Goal: Transaction & Acquisition: Purchase product/service

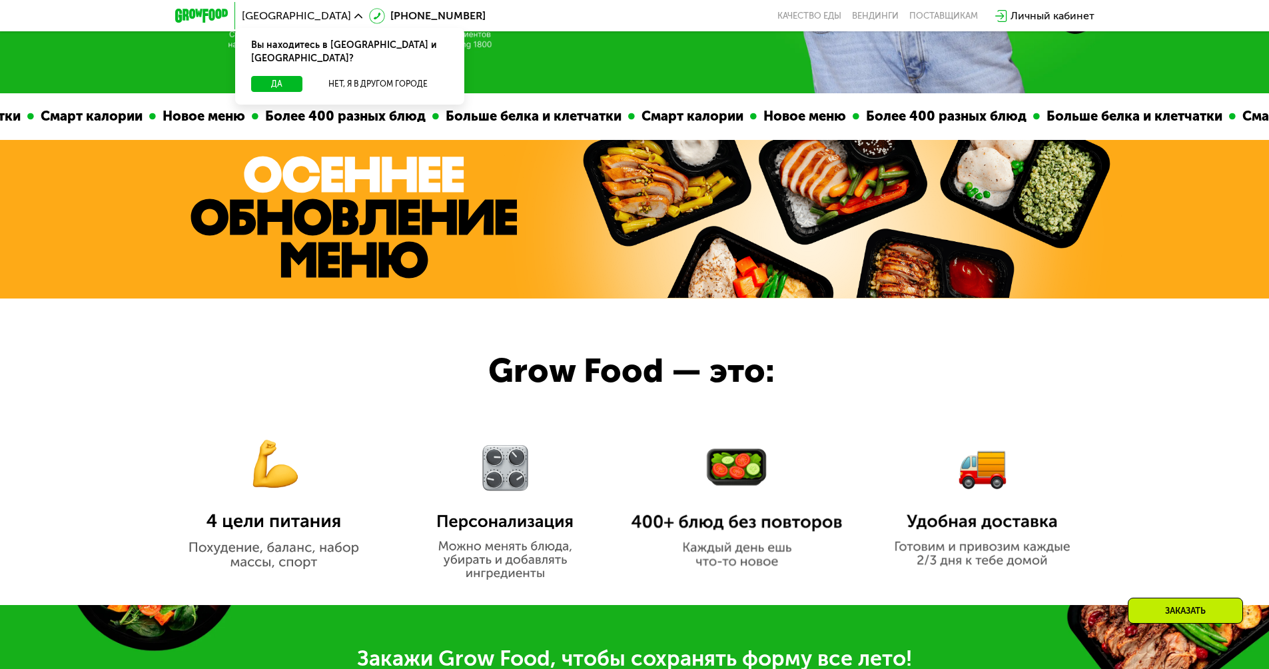
scroll to position [1039, 0]
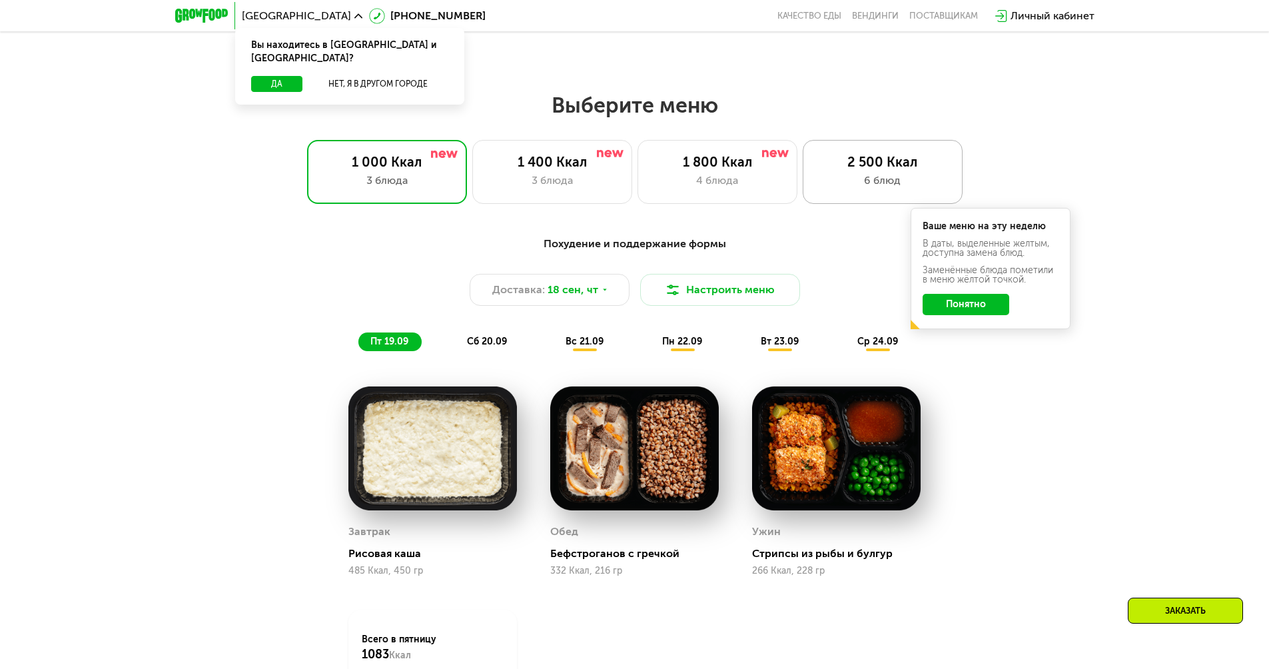
click at [859, 189] on div "6 блюд" at bounding box center [883, 181] width 132 height 16
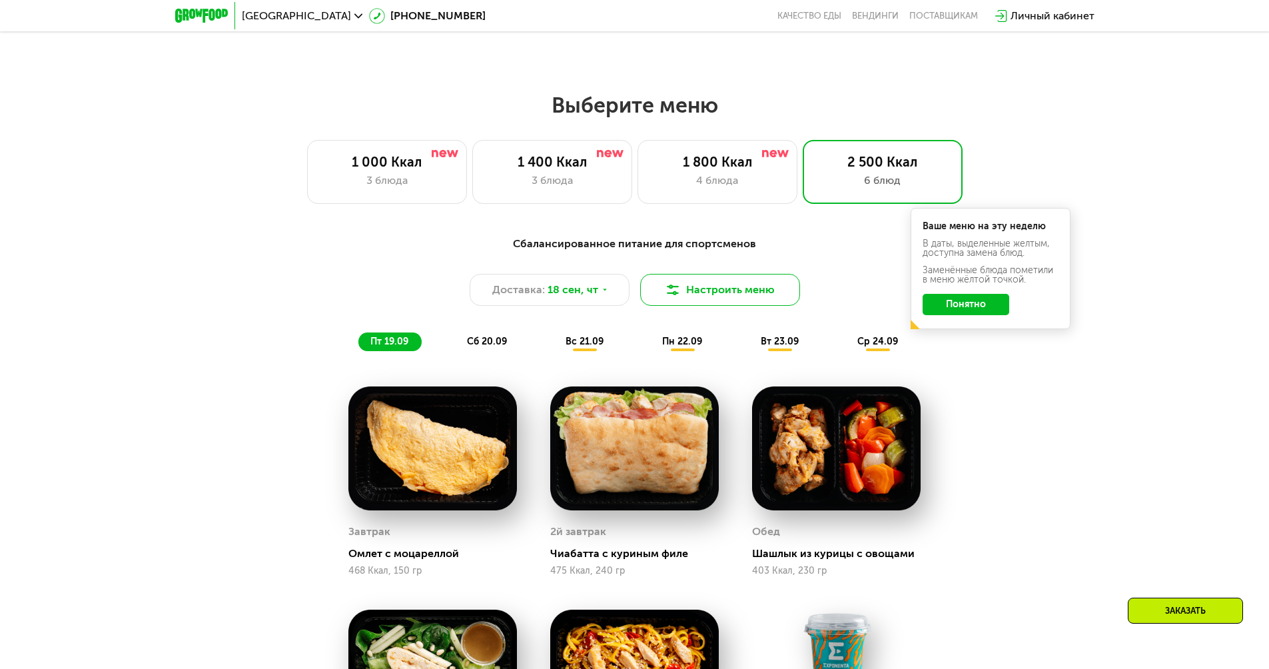
click at [713, 300] on button "Настроить меню" at bounding box center [720, 290] width 160 height 32
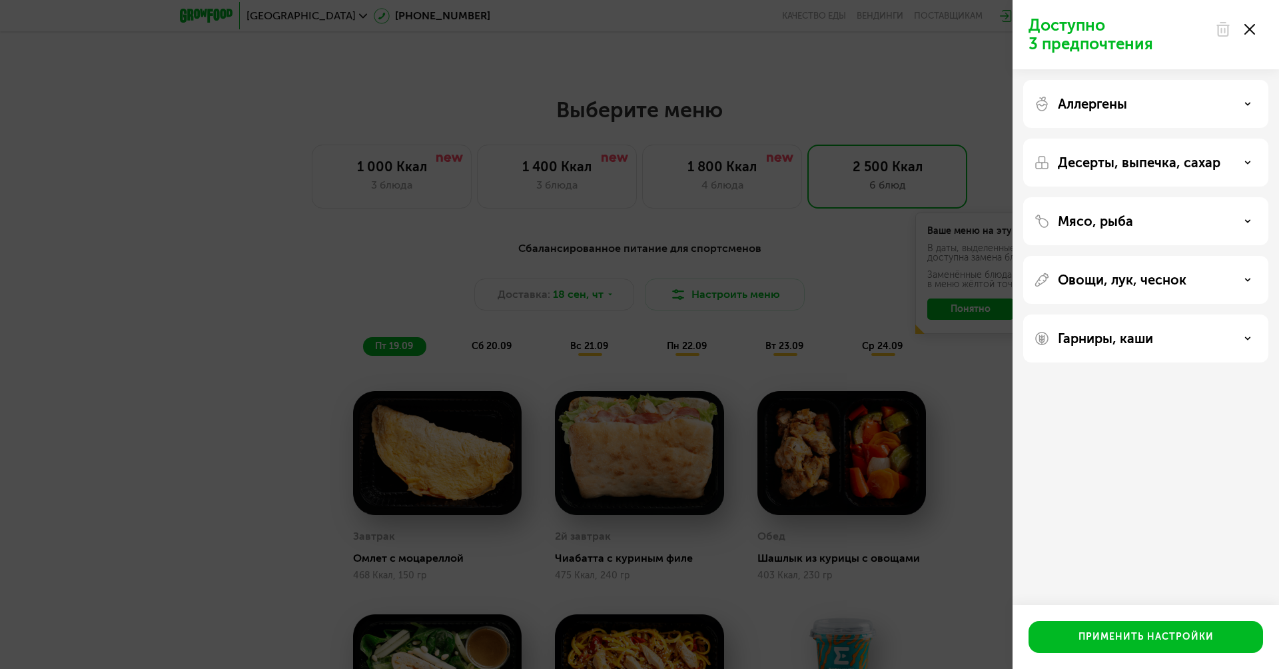
click at [1186, 115] on div "Аллергены" at bounding box center [1145, 104] width 245 height 48
click at [1164, 101] on div "Аллергены" at bounding box center [1146, 104] width 224 height 16
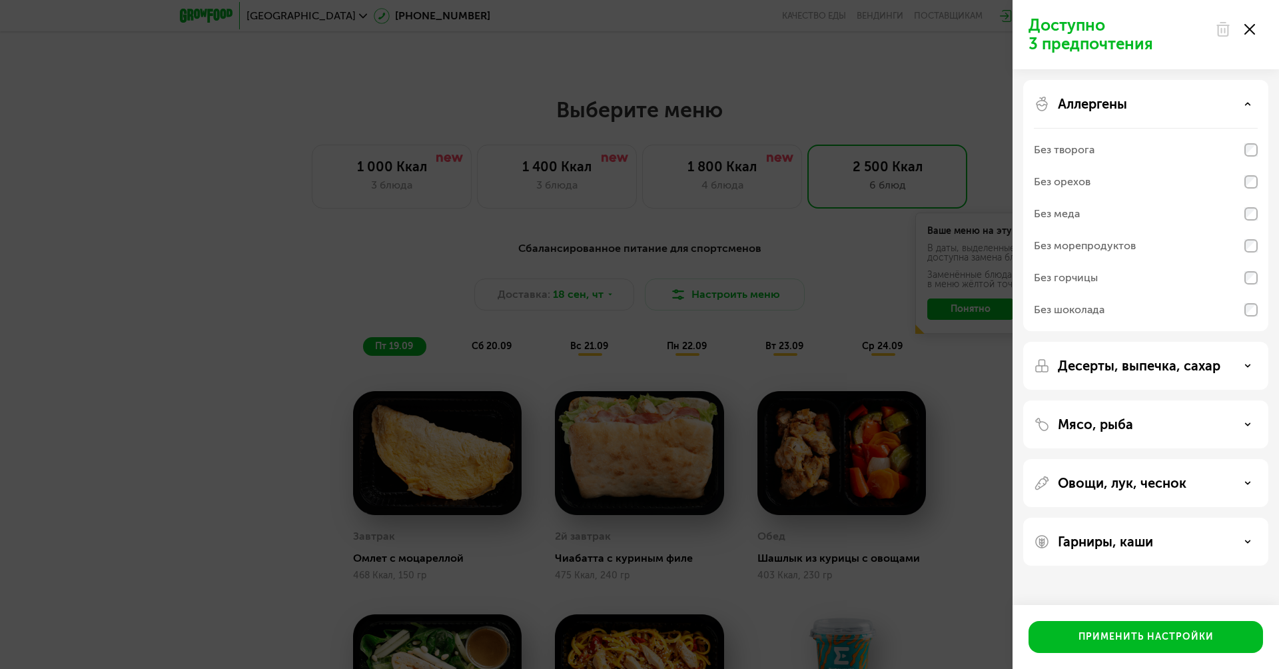
click at [1156, 106] on div "Аллергены" at bounding box center [1146, 104] width 224 height 16
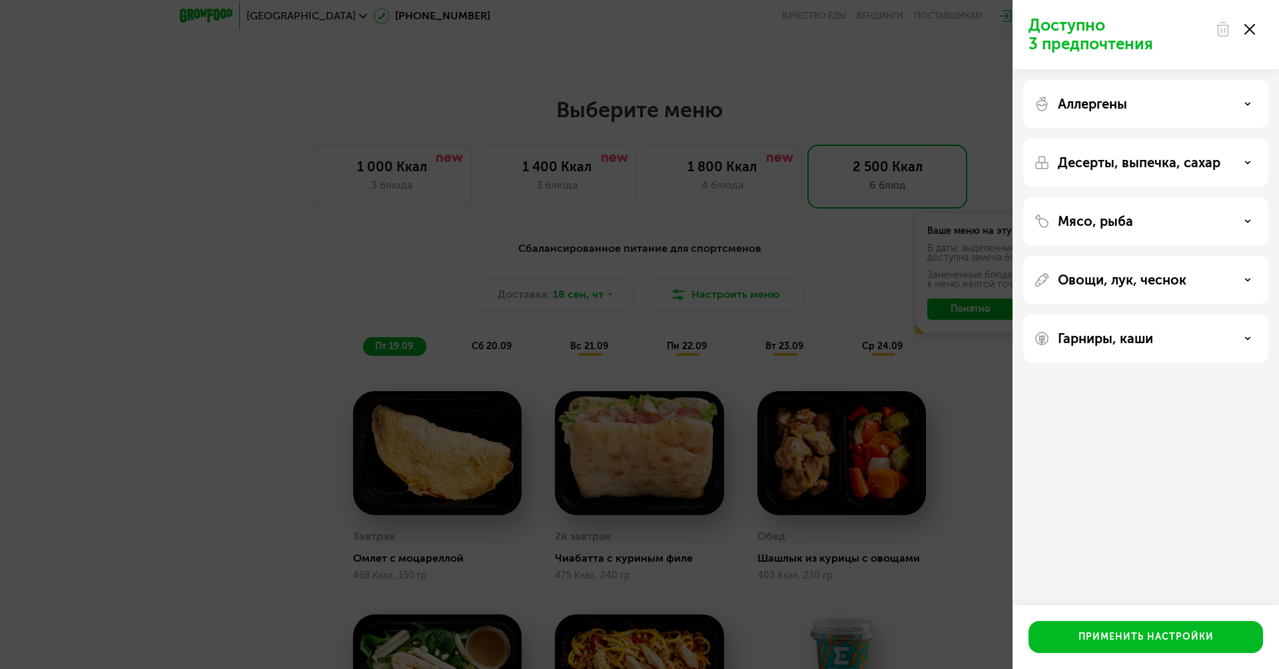
click at [1120, 166] on p "Десерты, выпечка, сахар" at bounding box center [1139, 163] width 163 height 16
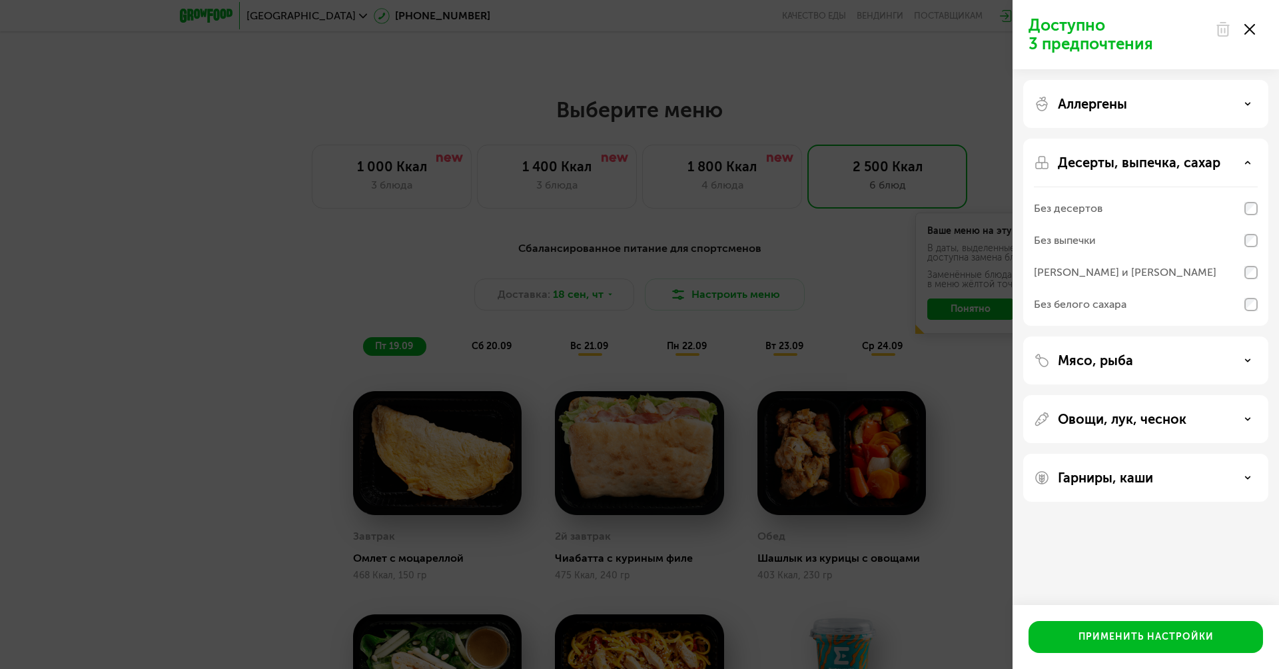
click at [1120, 166] on p "Десерты, выпечка, сахар" at bounding box center [1139, 163] width 163 height 16
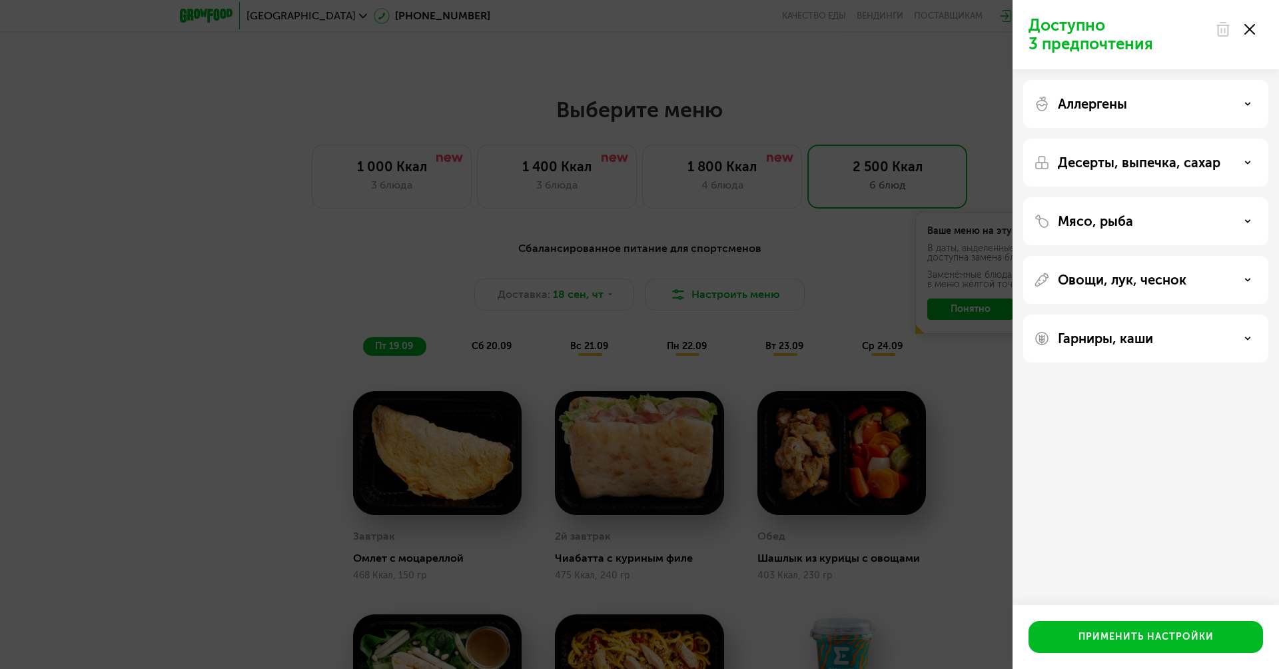
click at [1095, 223] on p "Мясо, рыба" at bounding box center [1095, 221] width 75 height 16
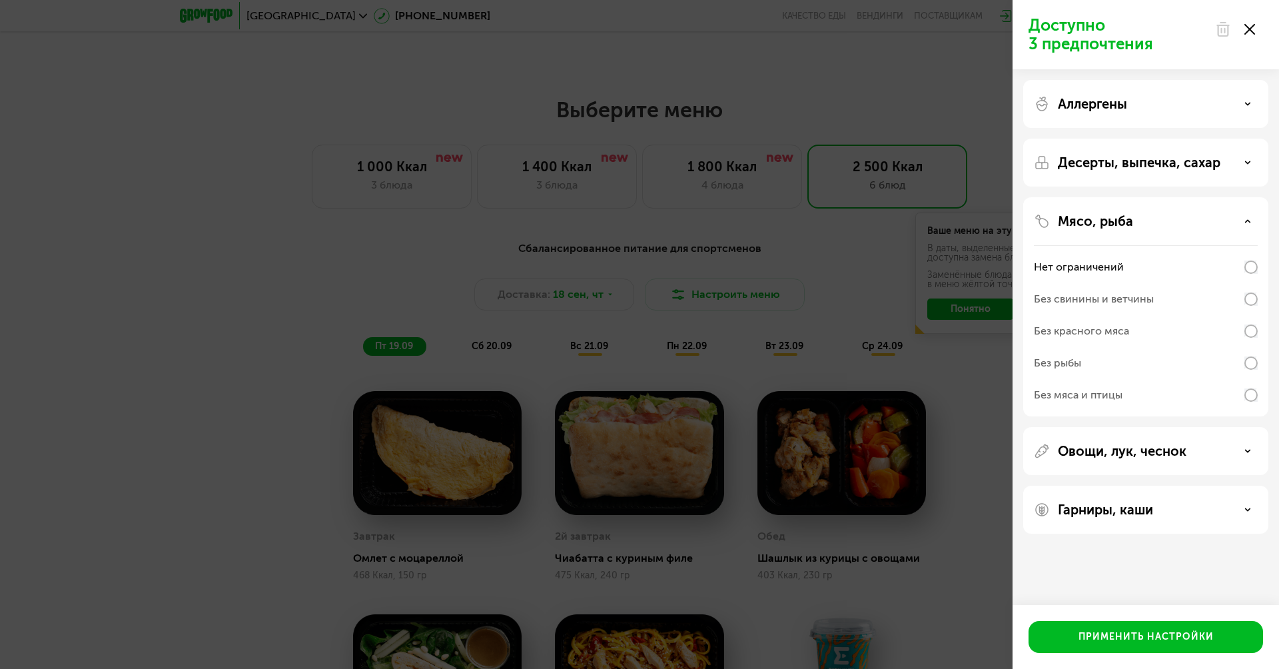
click at [1095, 223] on p "Мясо, рыба" at bounding box center [1095, 221] width 75 height 16
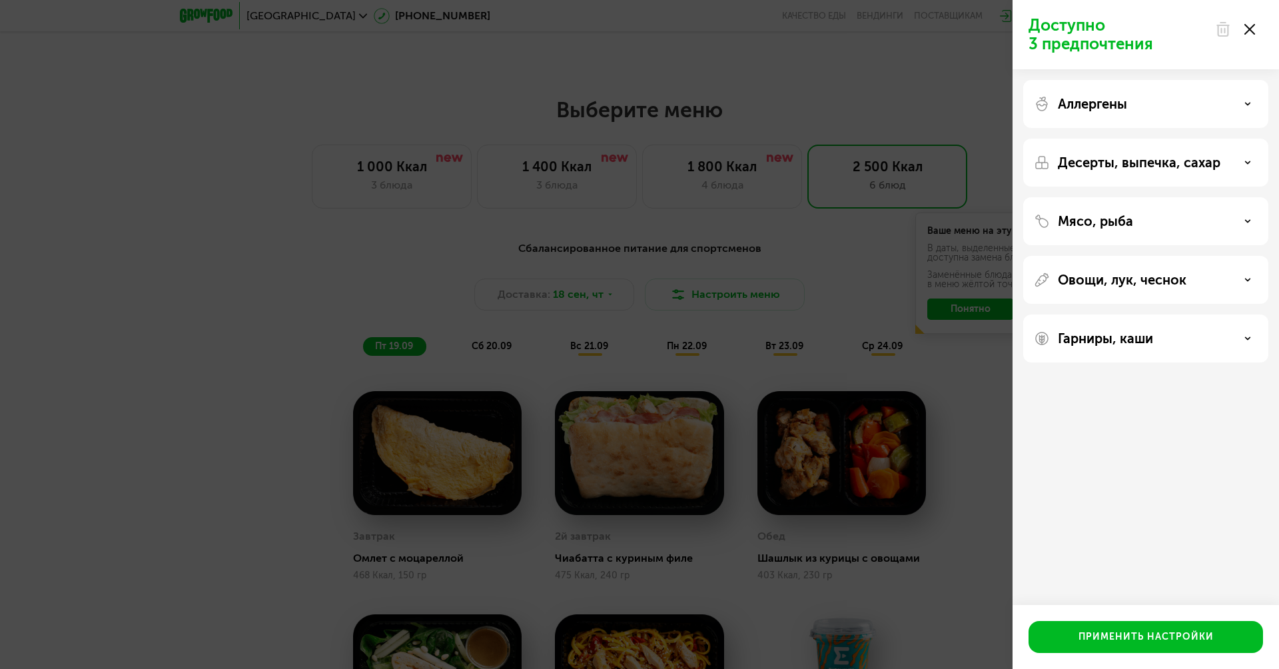
click at [1121, 161] on p "Десерты, выпечка, сахар" at bounding box center [1139, 163] width 163 height 16
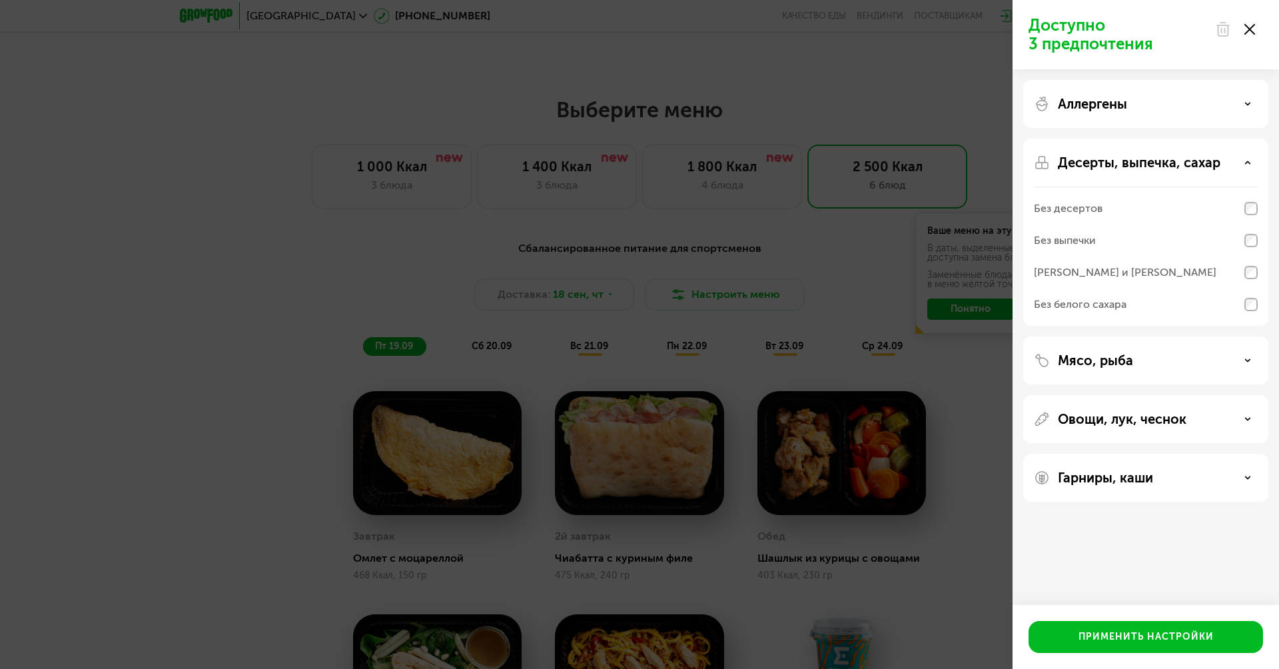
click at [1121, 161] on p "Десерты, выпечка, сахар" at bounding box center [1139, 163] width 163 height 16
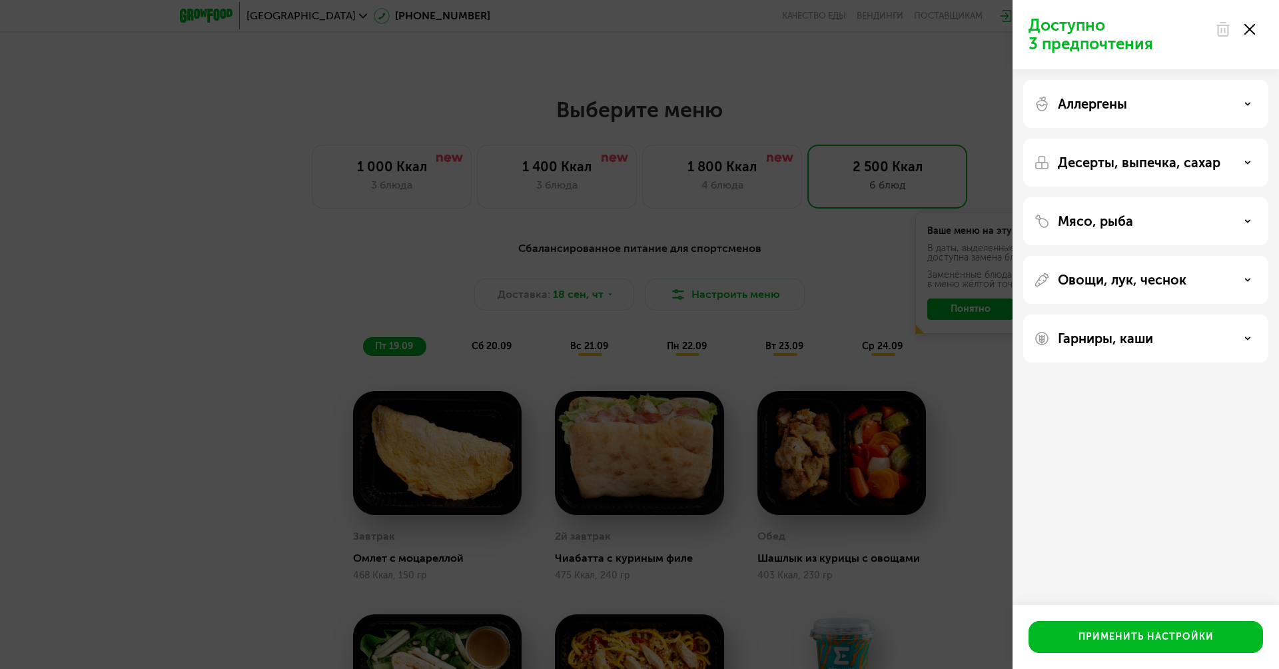
click at [1107, 272] on p "Овощи, лук, чеснок" at bounding box center [1122, 280] width 129 height 16
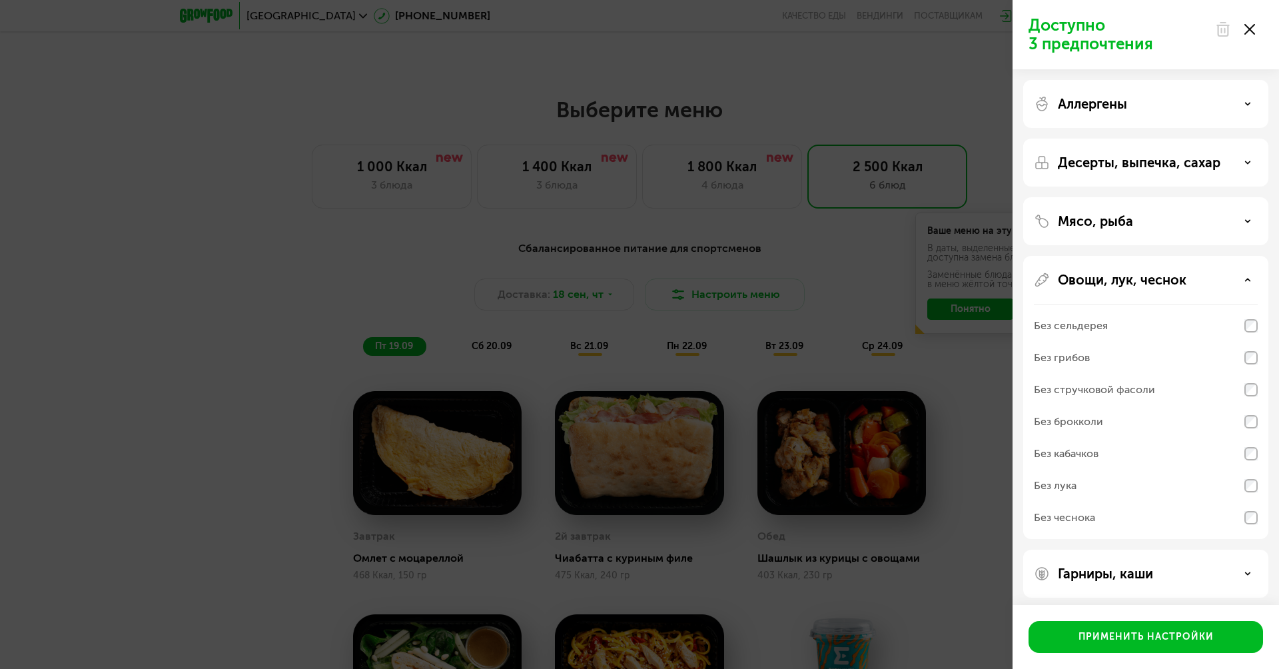
click at [1107, 284] on p "Овощи, лук, чеснок" at bounding box center [1122, 280] width 129 height 16
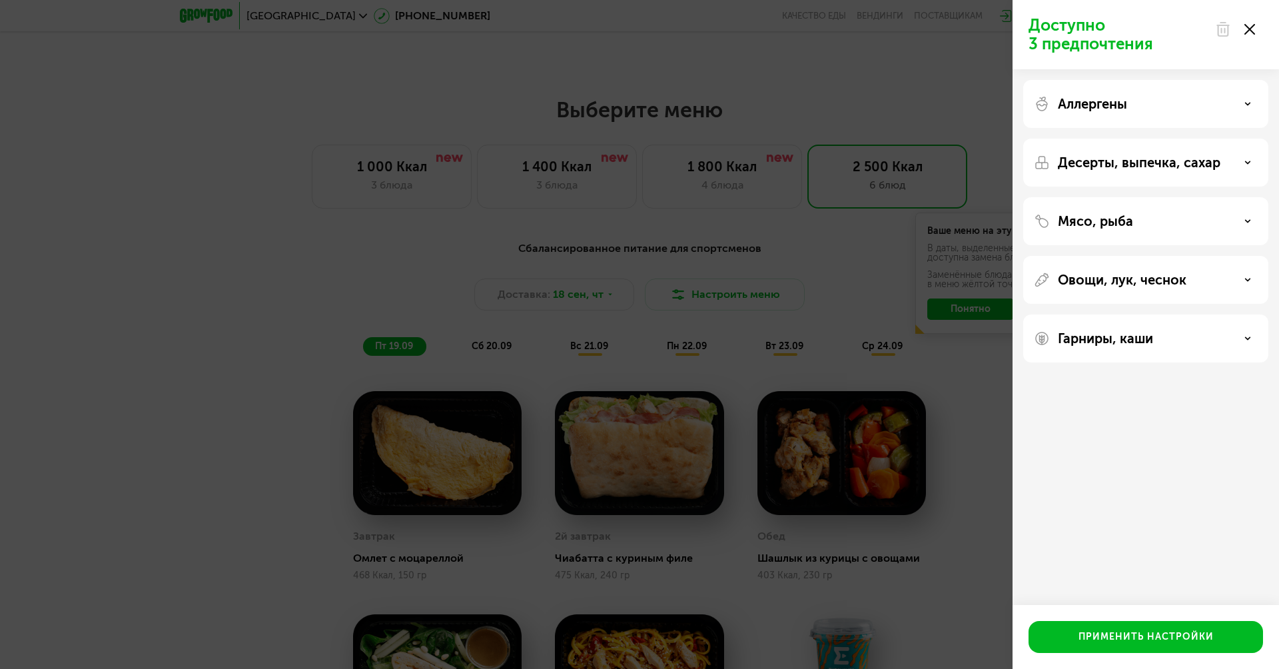
click at [1080, 342] on p "Гарниры, каши" at bounding box center [1105, 338] width 95 height 16
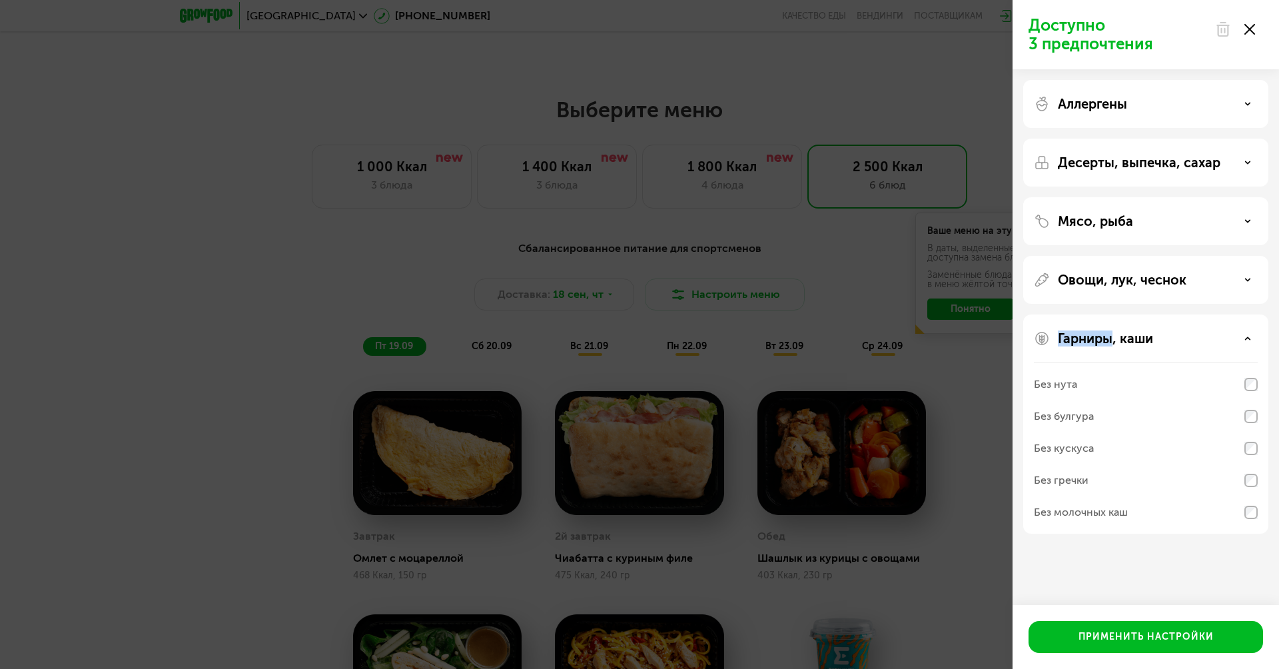
click at [1080, 342] on p "Гарниры, каши" at bounding box center [1105, 338] width 95 height 16
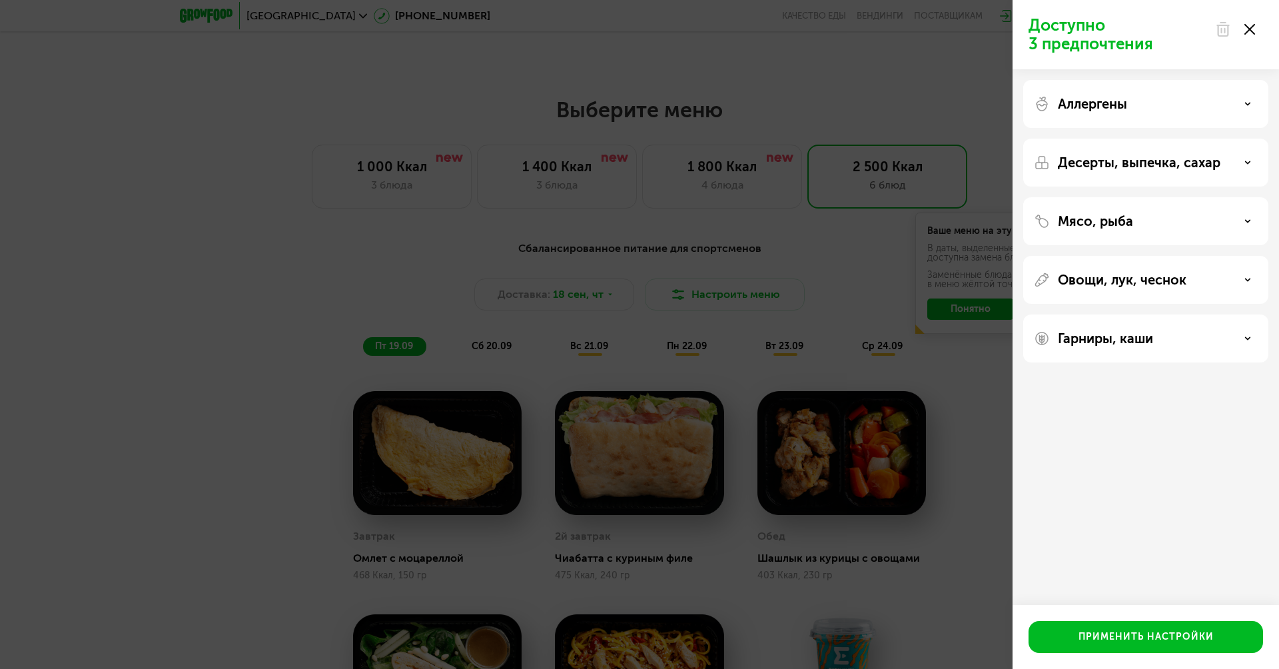
click at [1252, 29] on icon at bounding box center [1249, 29] width 11 height 11
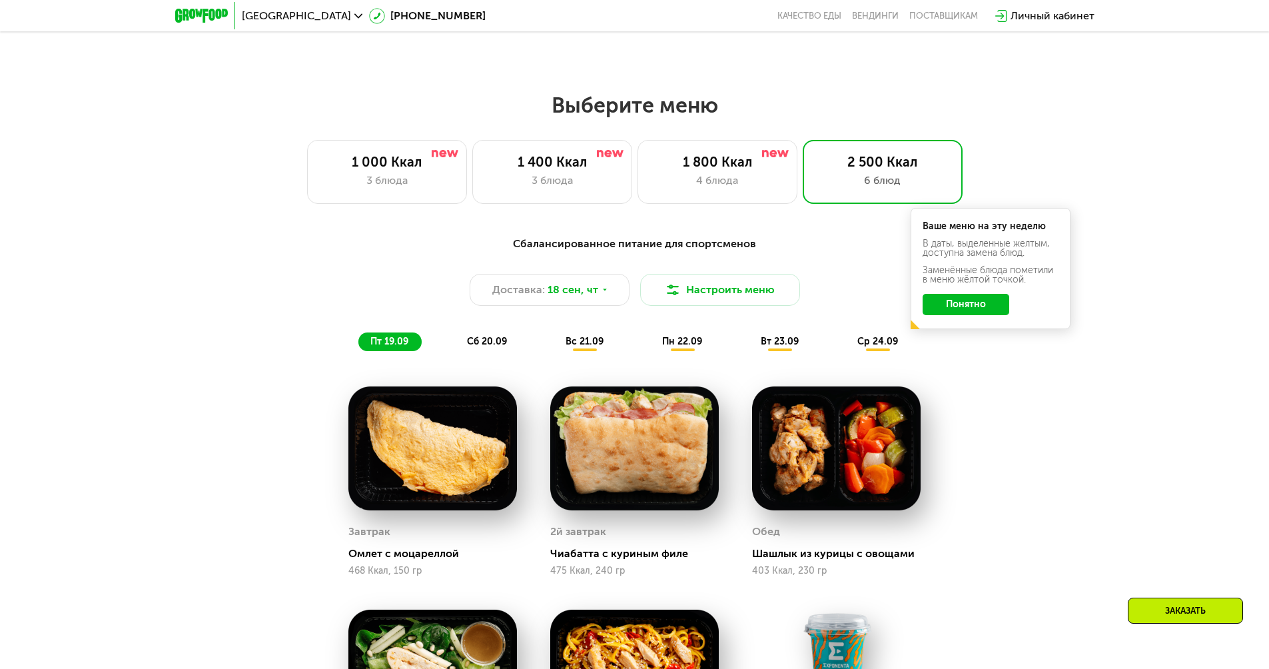
click at [1141, 340] on div "Сбалансированное питание для спортсменов Доставка: 18 сен, чт Настроить меню пт…" at bounding box center [634, 633] width 1269 height 833
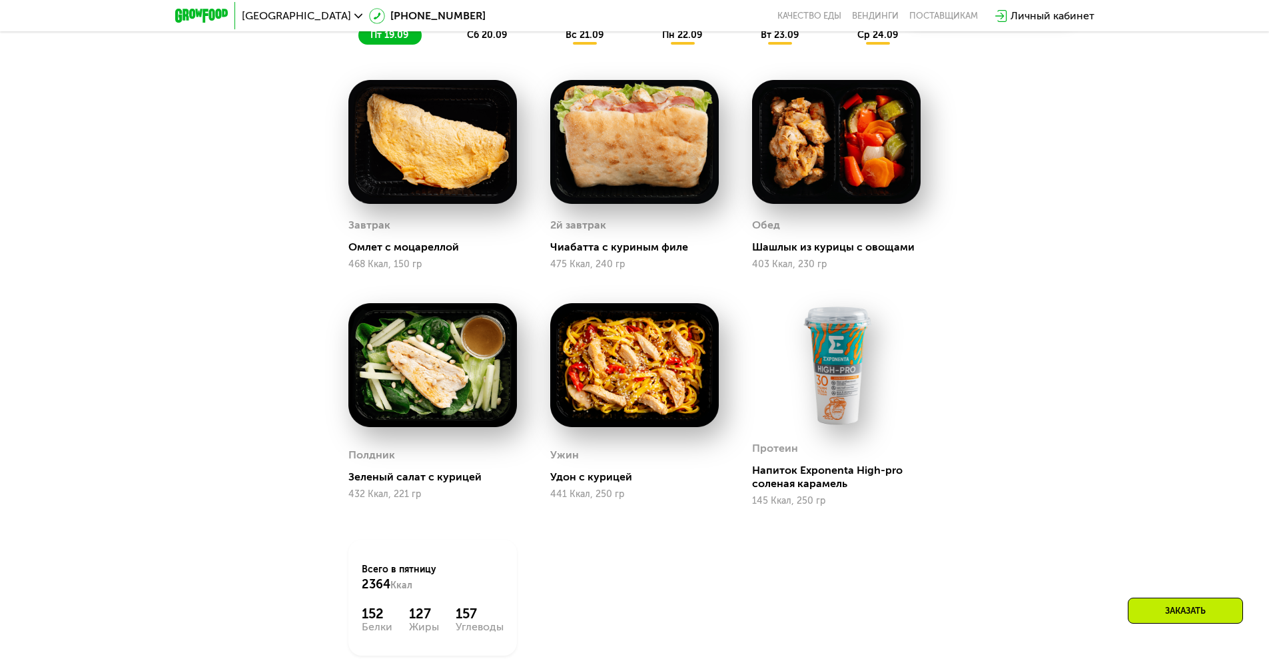
scroll to position [1119, 0]
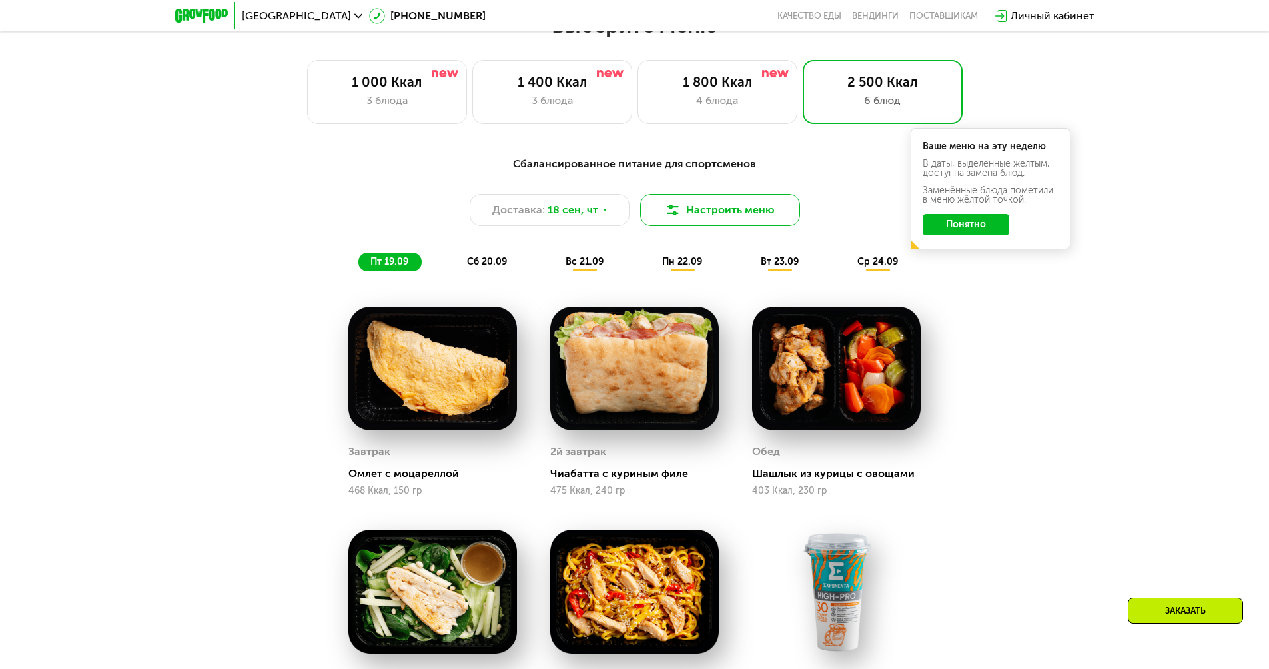
click at [748, 212] on button "Настроить меню" at bounding box center [720, 210] width 160 height 32
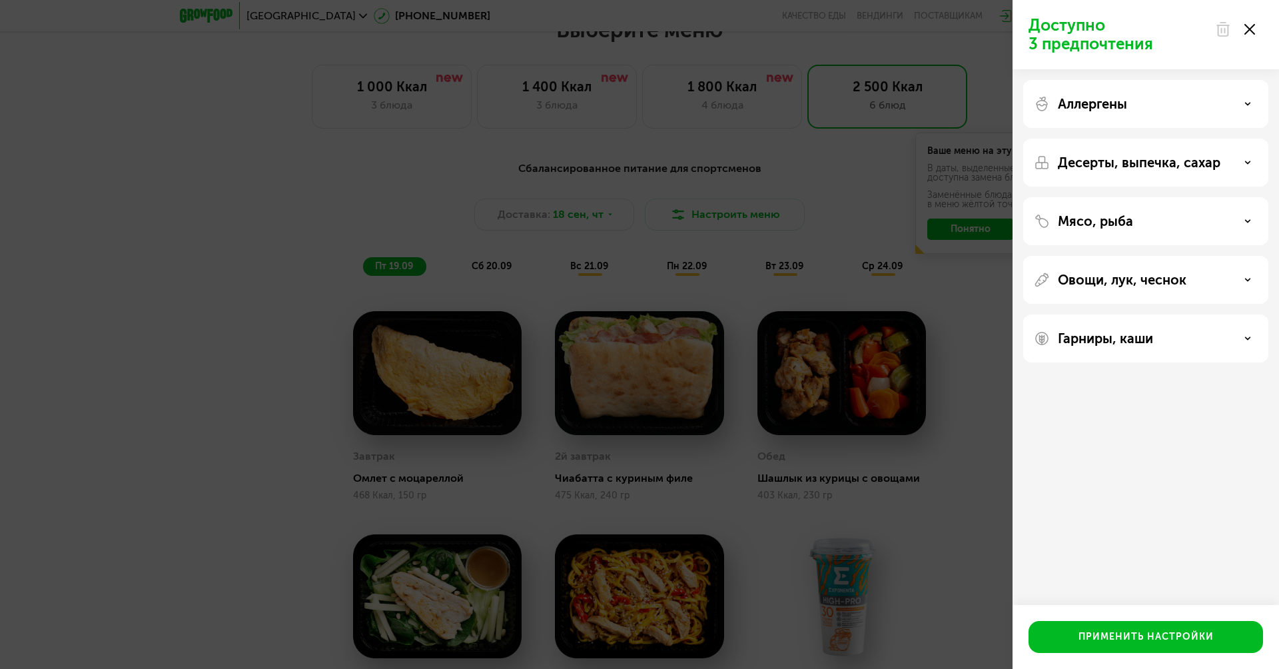
click at [1111, 163] on p "Десерты, выпечка, сахар" at bounding box center [1139, 163] width 163 height 16
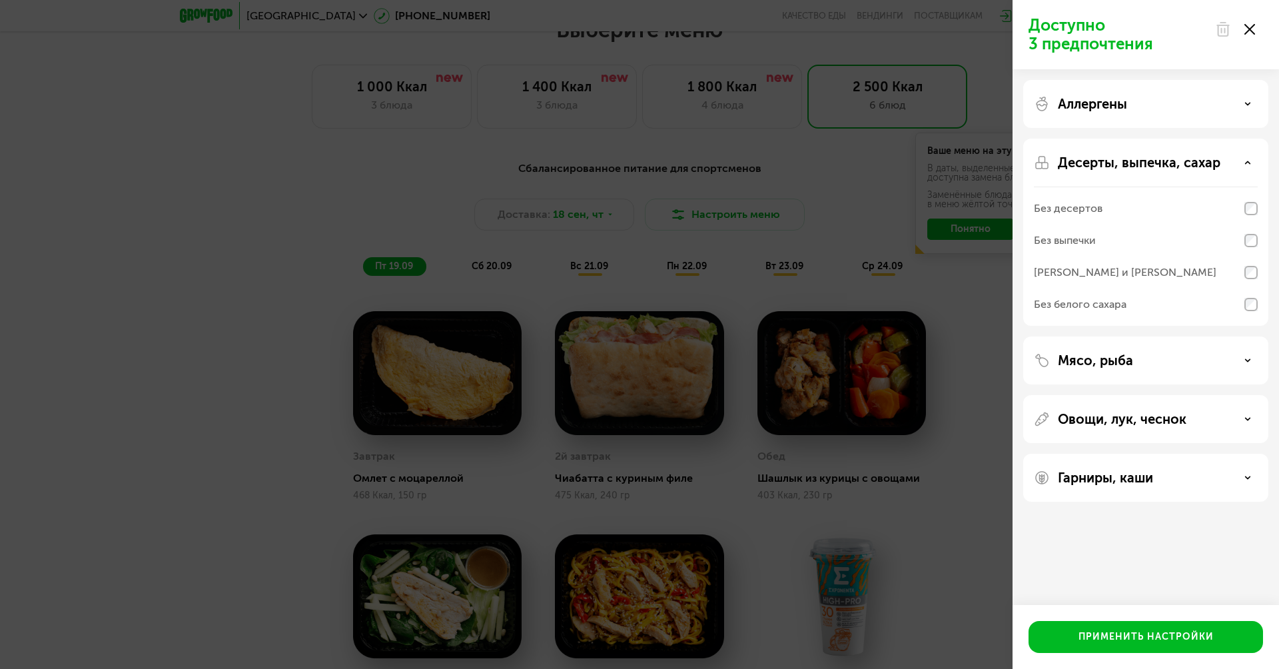
click at [1214, 209] on div "Без десертов" at bounding box center [1146, 209] width 224 height 32
click at [1233, 236] on div "Без выпечки" at bounding box center [1146, 241] width 224 height 32
click at [1232, 264] on div "Без сэндвичей и круассанов" at bounding box center [1146, 272] width 224 height 32
click at [1238, 260] on div "Без сэндвичей и круассанов" at bounding box center [1146, 272] width 224 height 32
click at [1238, 305] on div "Без белого сахара" at bounding box center [1146, 304] width 224 height 32
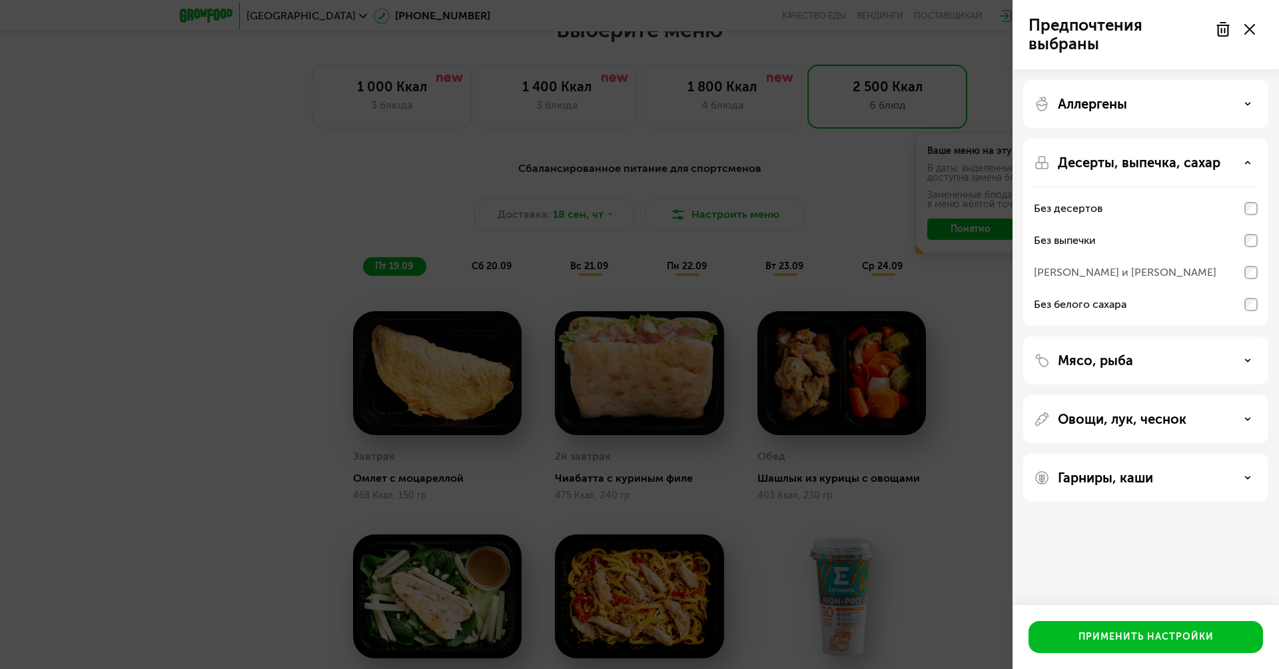
click at [1228, 244] on div "Без выпечки" at bounding box center [1146, 241] width 224 height 32
click at [1204, 277] on div "Без сэндвичей и круассанов" at bounding box center [1146, 272] width 224 height 32
click at [1250, 279] on div "Без сэндвичей и круассанов" at bounding box center [1146, 272] width 224 height 32
click at [1140, 630] on div "Применить настройки" at bounding box center [1146, 636] width 135 height 13
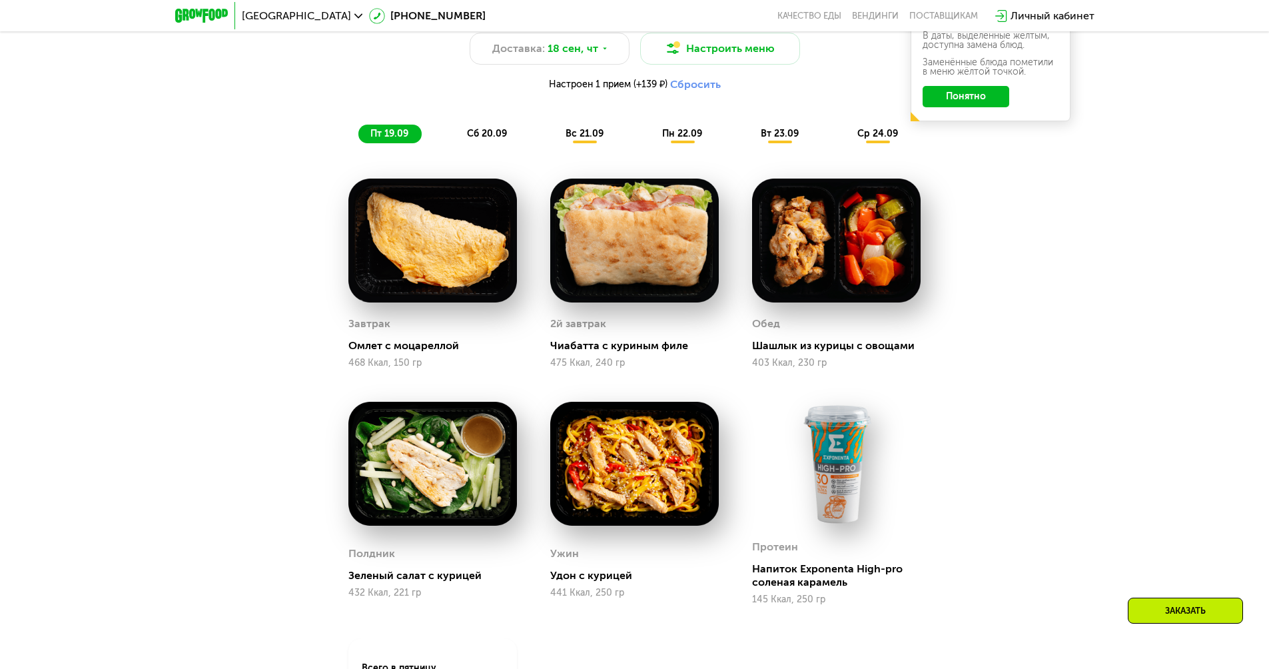
scroll to position [1279, 0]
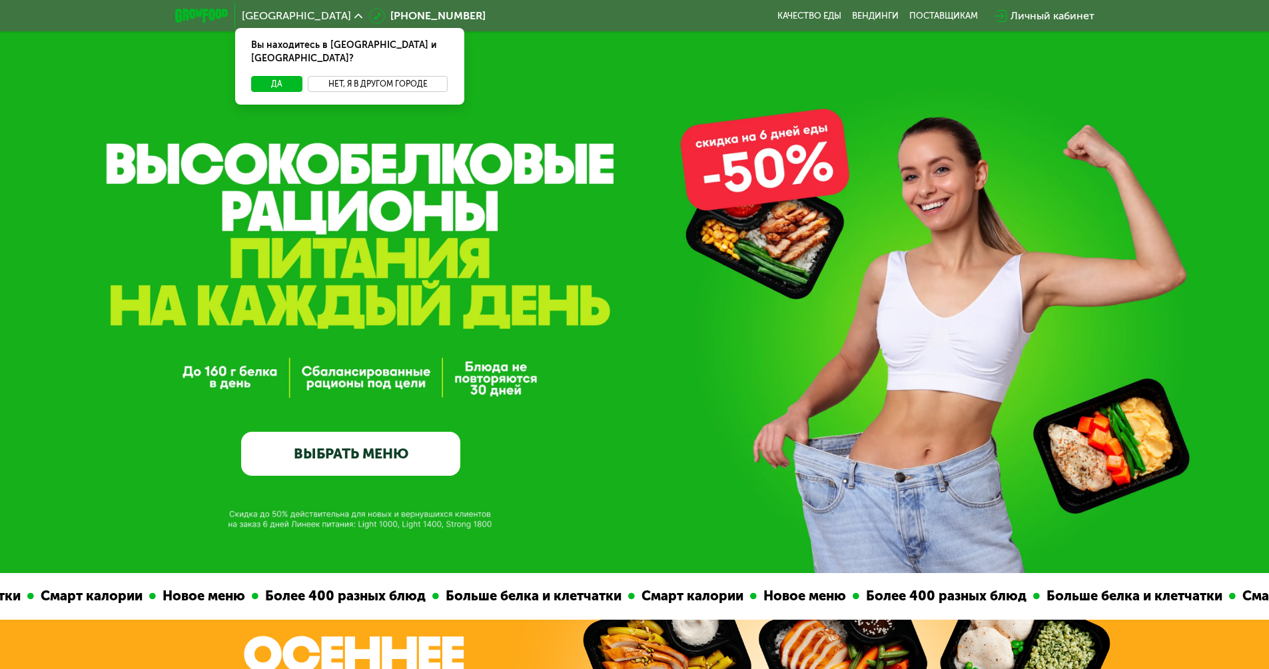
click at [352, 76] on button "Нет, я в другом городе" at bounding box center [378, 84] width 141 height 16
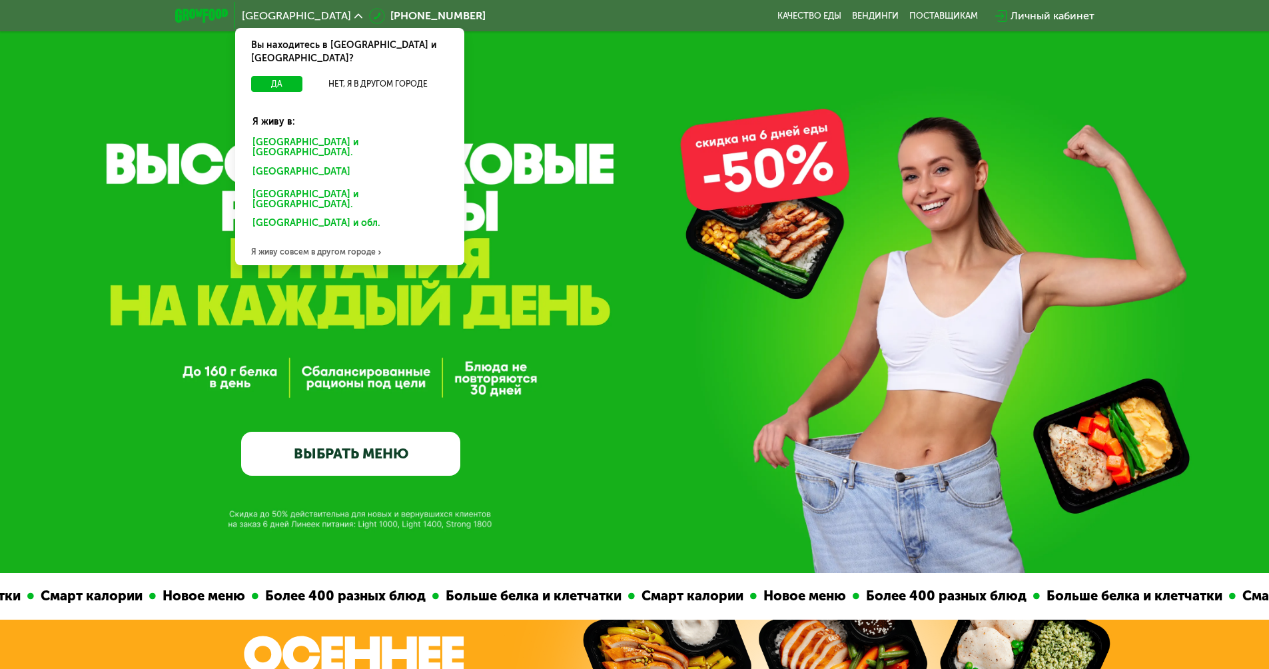
click at [343, 238] on div "Я живу совсем в другом городе" at bounding box center [349, 251] width 229 height 27
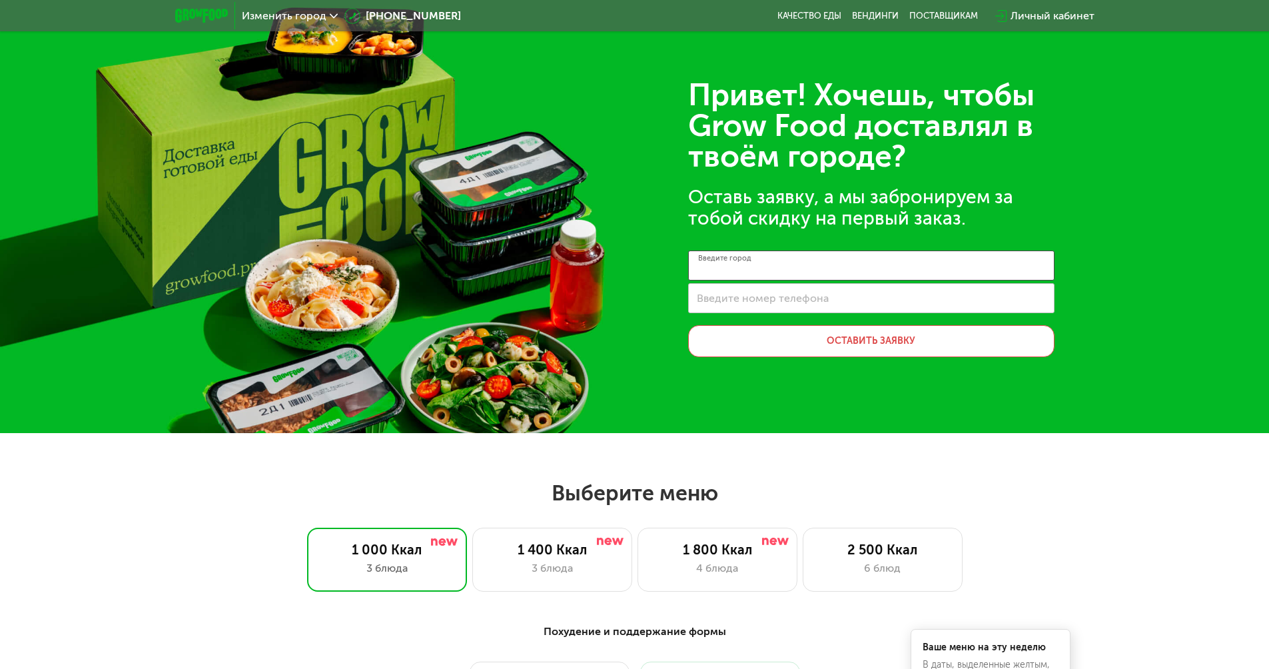
click at [779, 274] on input "Введите город" at bounding box center [871, 265] width 366 height 30
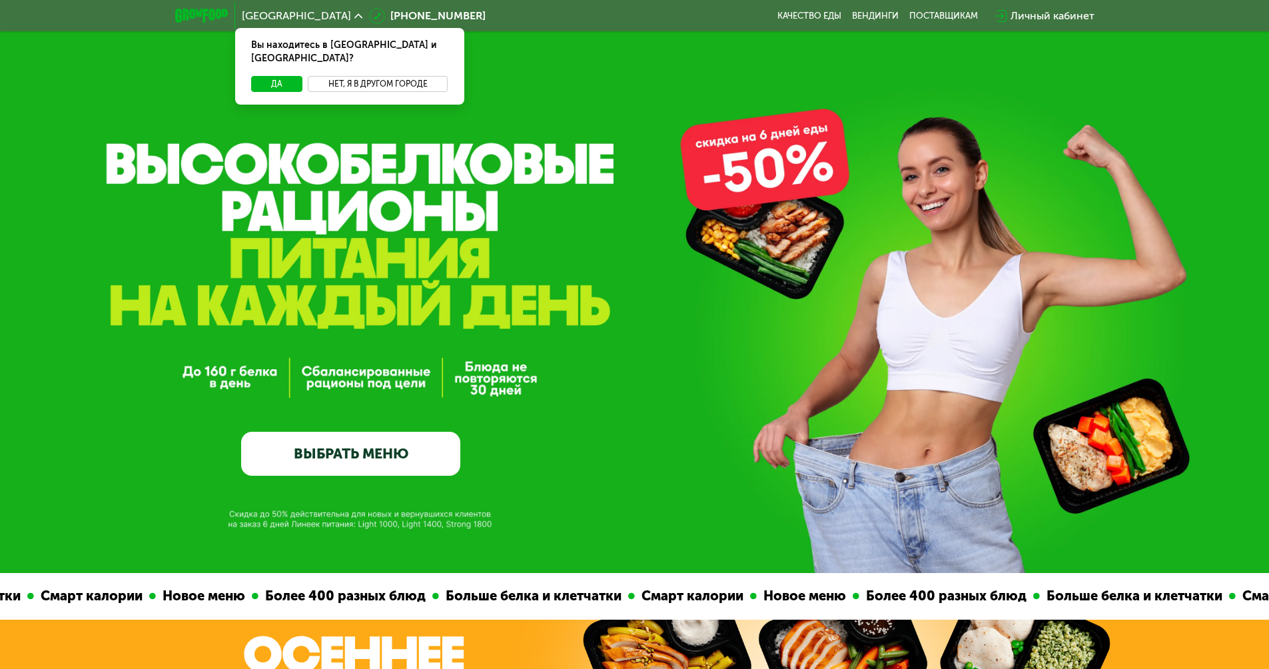
click at [334, 76] on button "Нет, я в другом городе" at bounding box center [378, 84] width 141 height 16
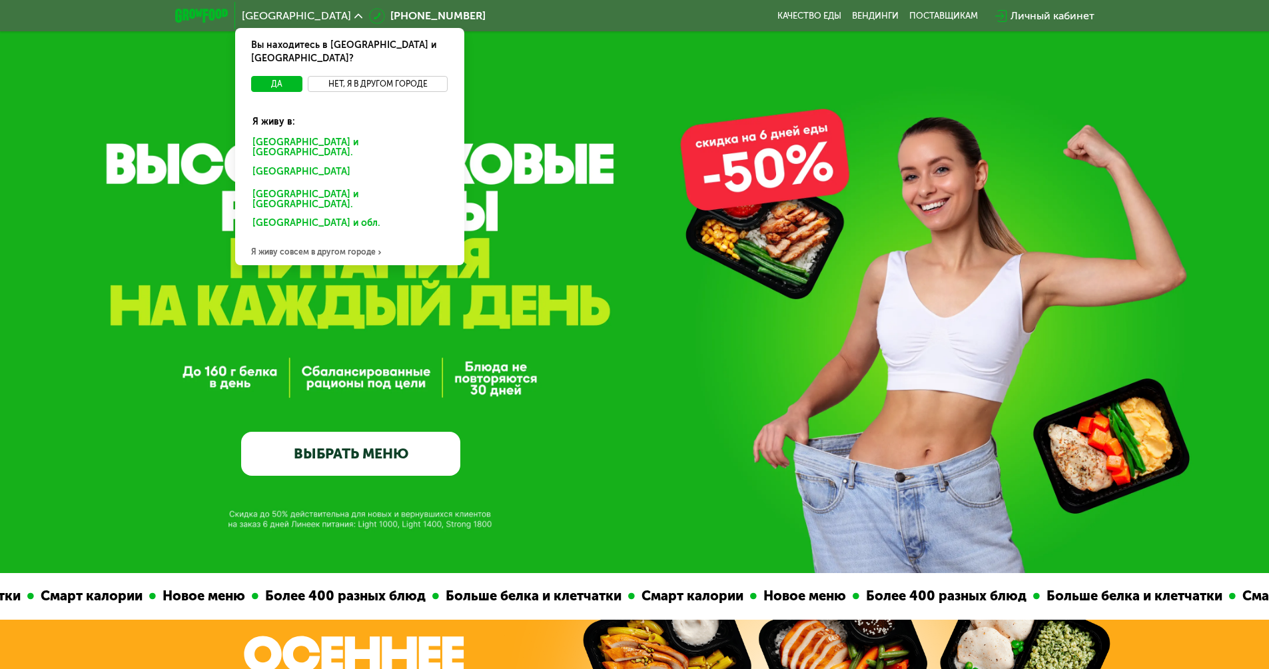
click at [350, 76] on button "Нет, я в другом городе" at bounding box center [378, 84] width 141 height 16
click at [294, 238] on div "Я живу совсем в другом городе" at bounding box center [349, 251] width 229 height 27
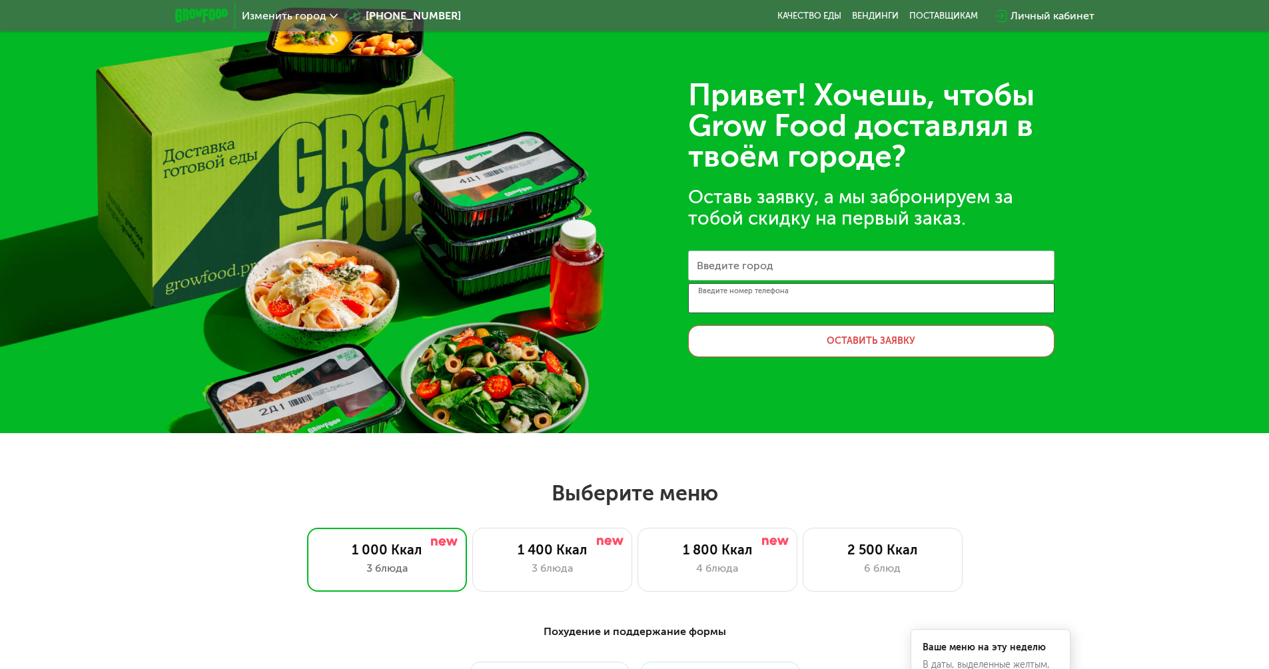
click at [831, 283] on input "Введите номер телефона" at bounding box center [871, 298] width 366 height 30
click at [827, 268] on input "Введите город" at bounding box center [871, 265] width 366 height 30
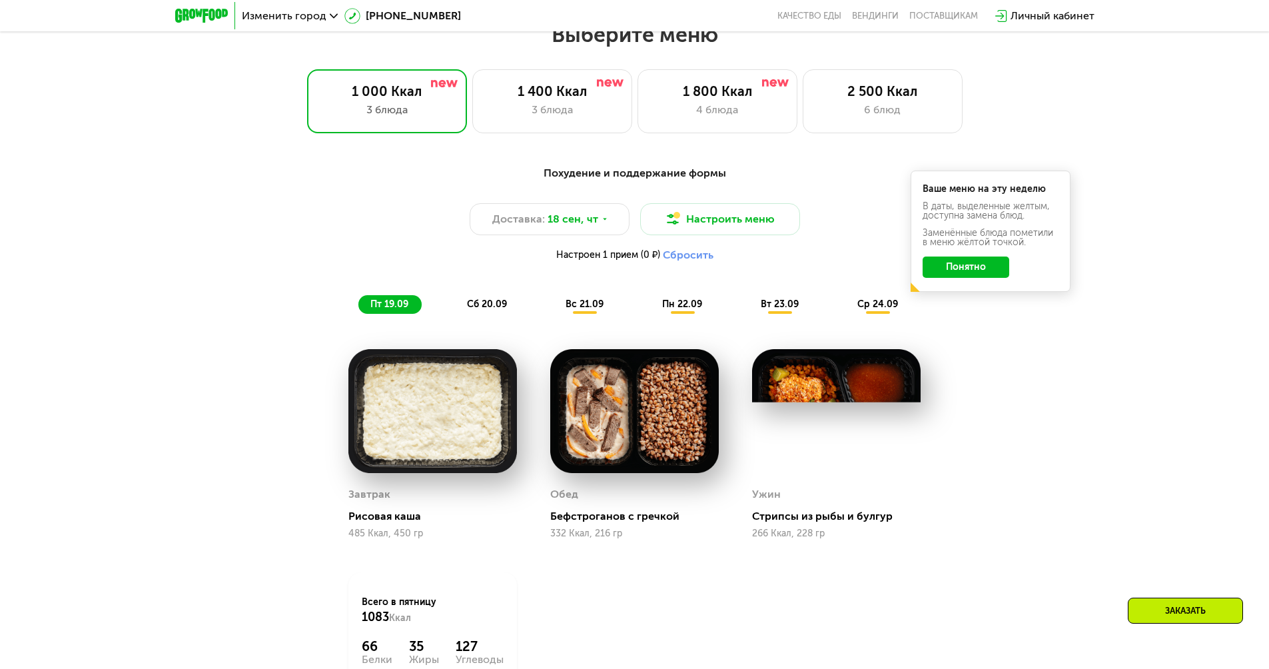
scroll to position [480, 0]
